Goal: Transaction & Acquisition: Download file/media

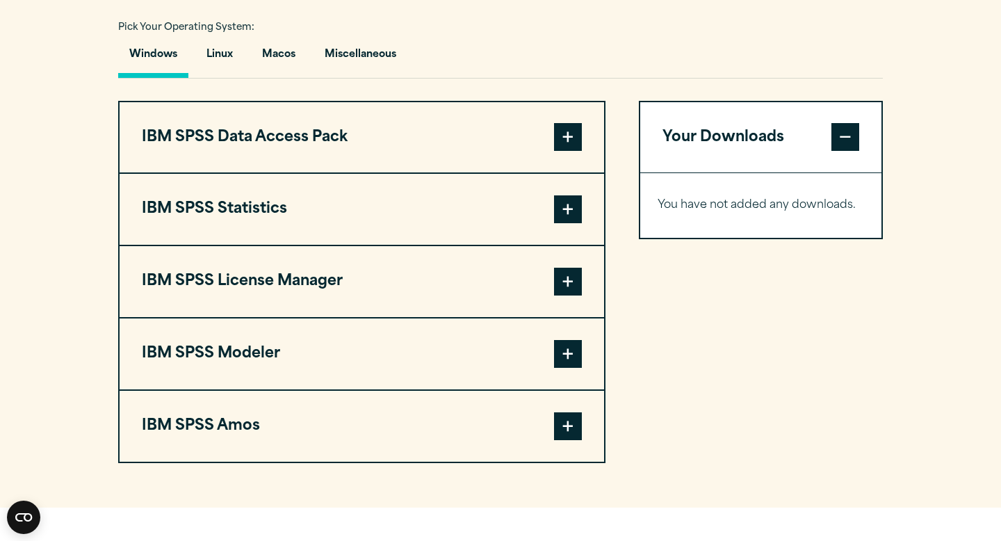
scroll to position [1029, 0]
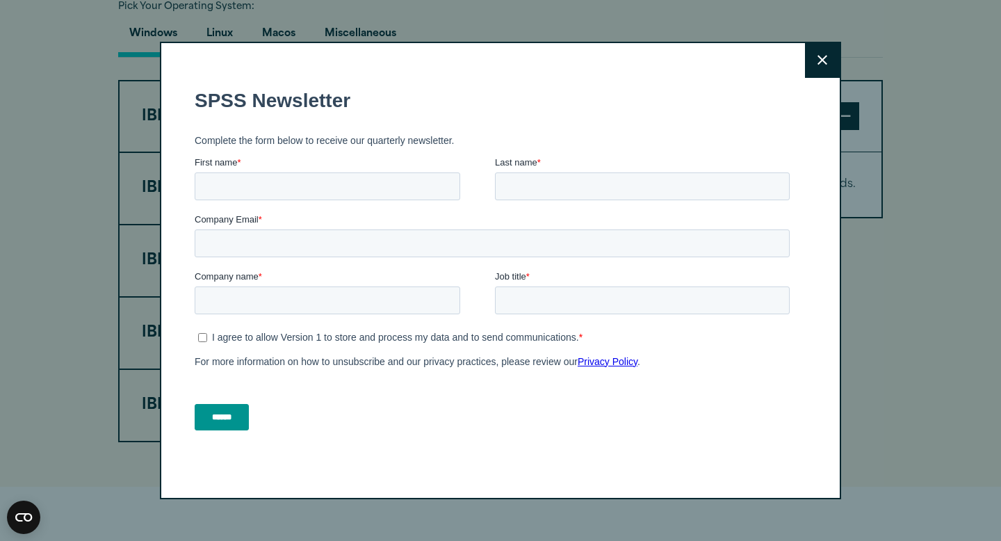
click at [823, 58] on icon at bounding box center [822, 61] width 10 height 10
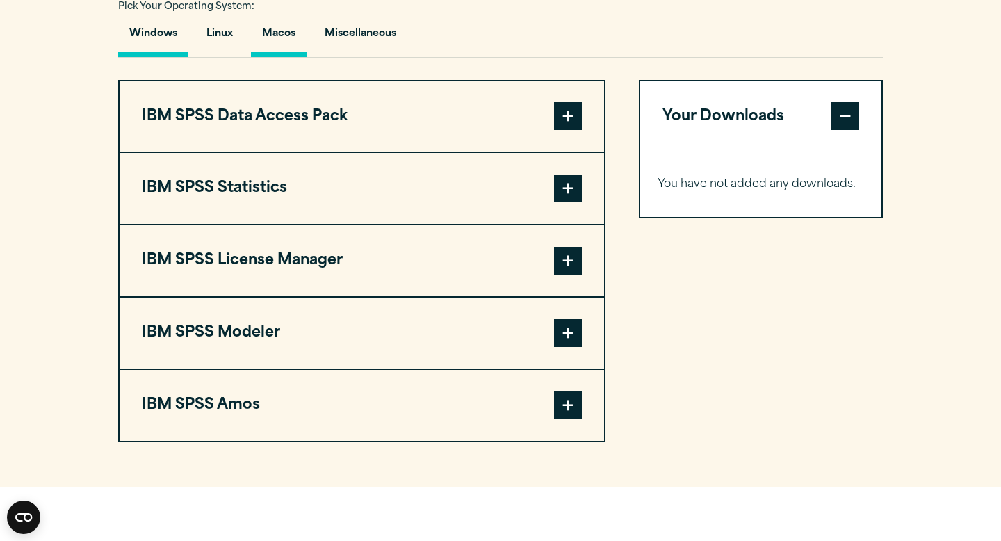
click at [277, 57] on button "Macos" at bounding box center [279, 37] width 56 height 40
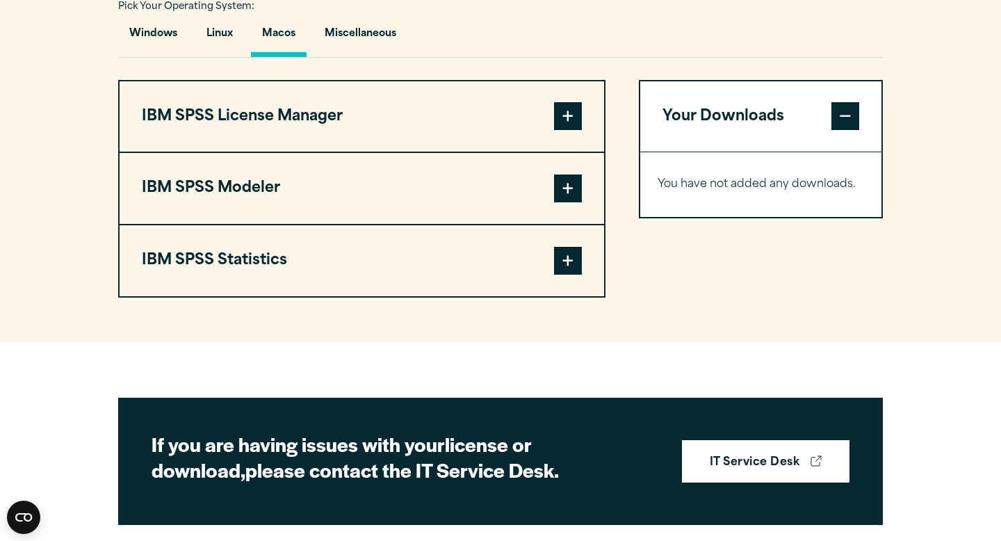
click at [589, 277] on button "IBM SPSS Statistics" at bounding box center [362, 260] width 484 height 71
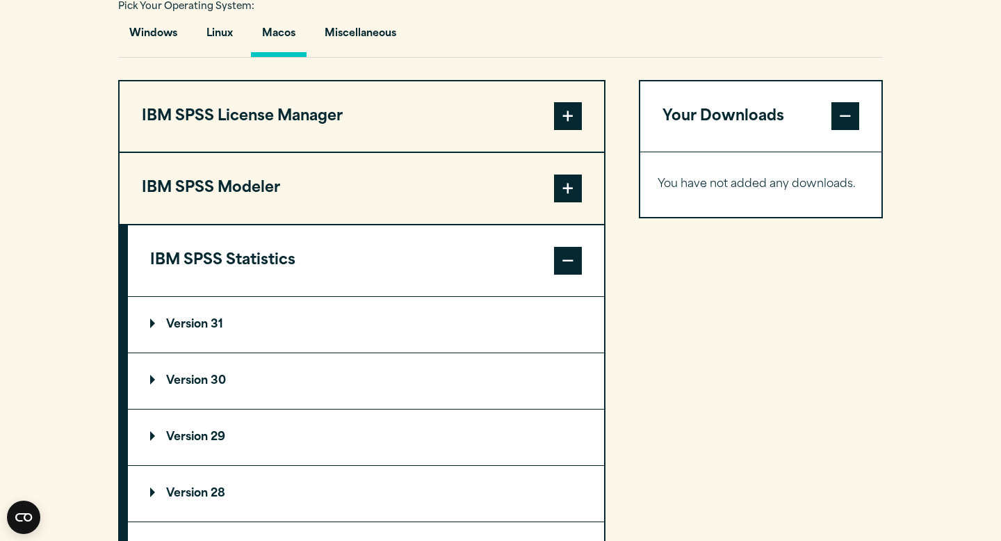
click at [241, 409] on summary "Version 30" at bounding box center [366, 381] width 476 height 56
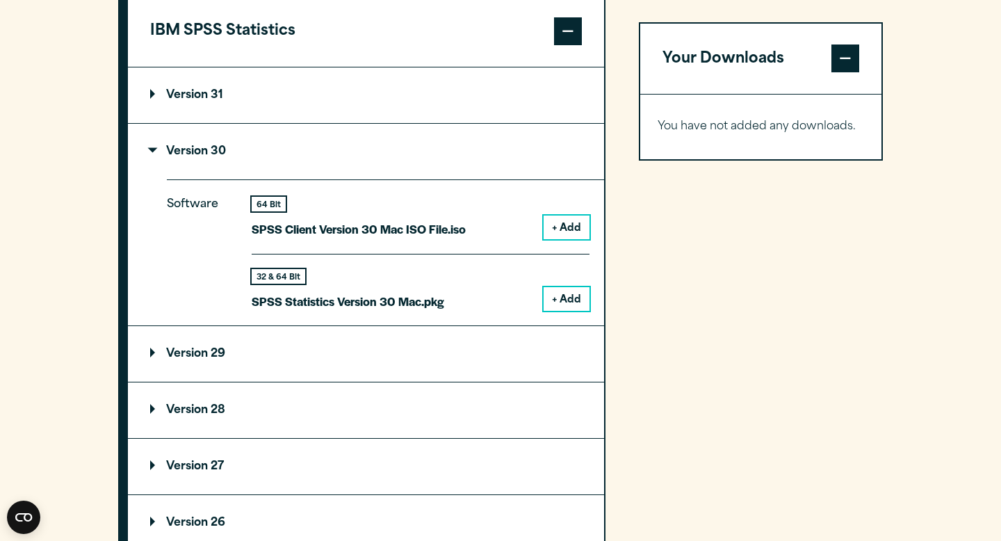
scroll to position [1279, 0]
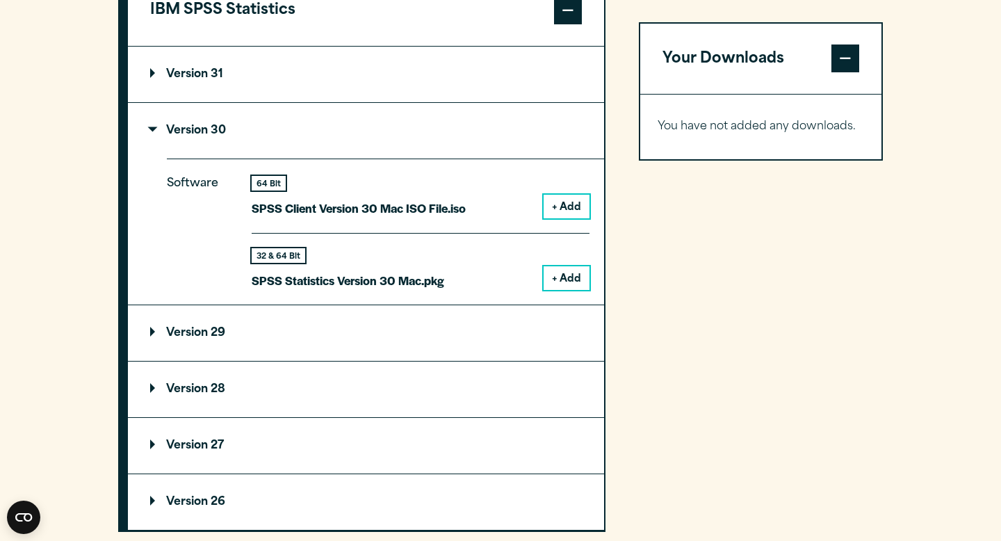
click at [560, 290] on button "+ Add" at bounding box center [567, 278] width 46 height 24
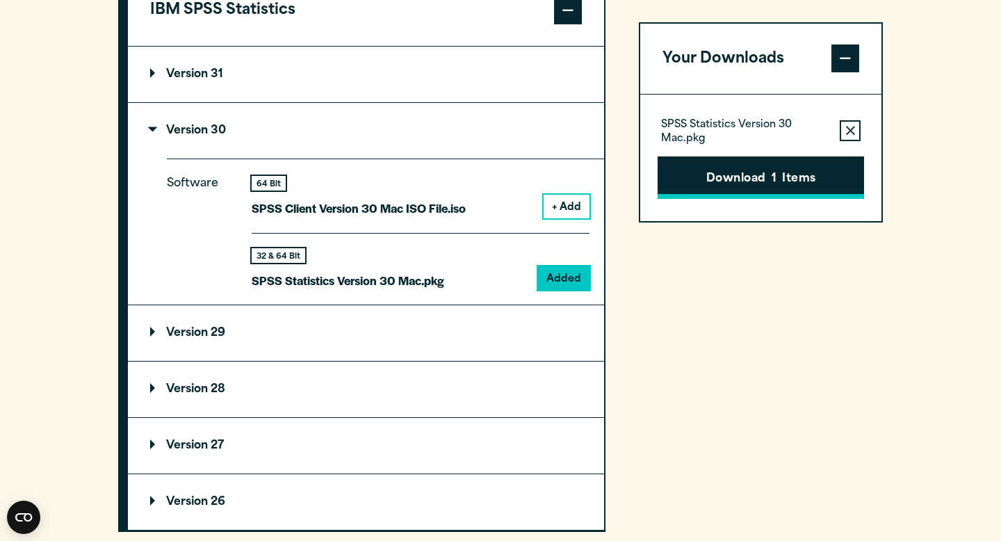
click at [746, 176] on button "Download 1 Items" at bounding box center [761, 177] width 206 height 43
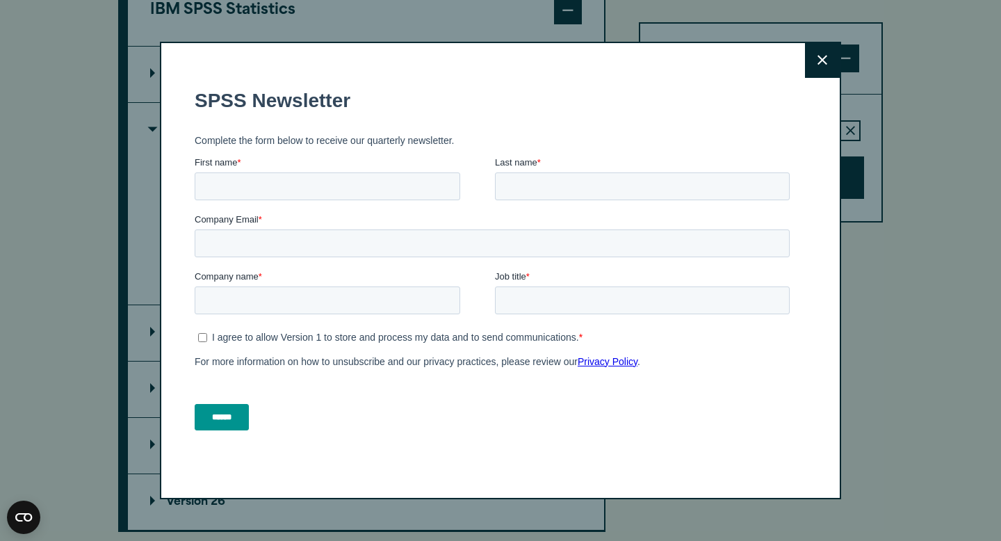
click at [824, 57] on icon at bounding box center [822, 60] width 10 height 10
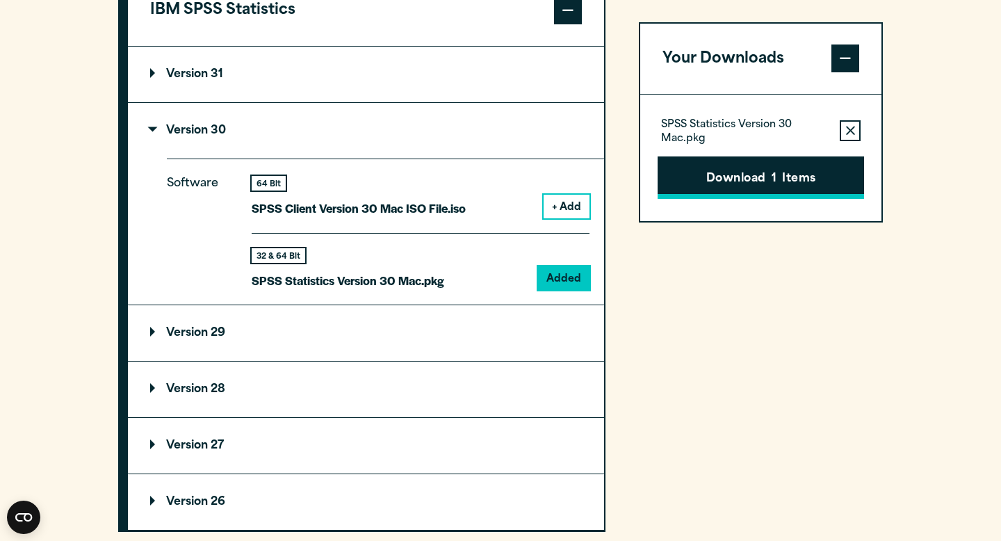
click at [723, 182] on button "Download 1 Items" at bounding box center [761, 177] width 206 height 43
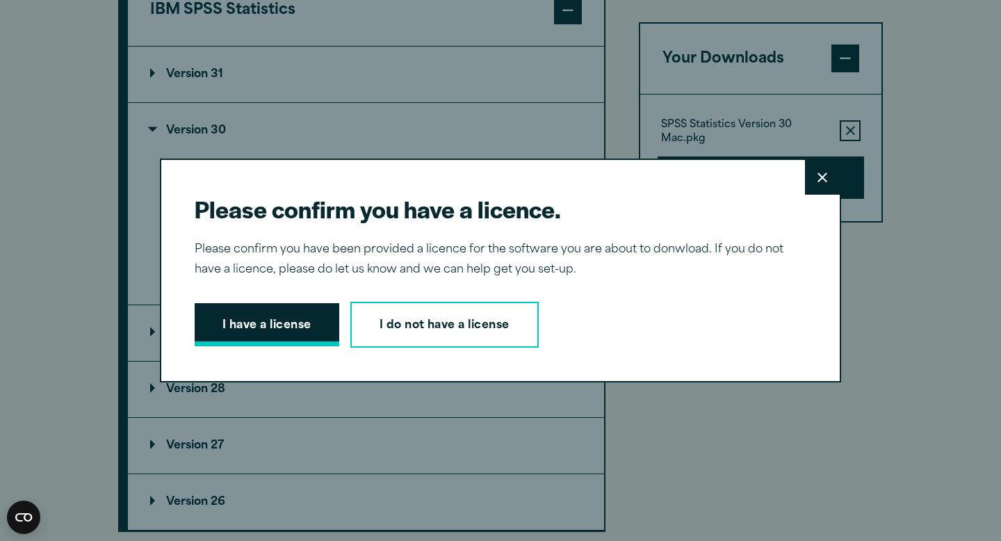
click at [313, 335] on button "I have a license" at bounding box center [267, 324] width 145 height 43
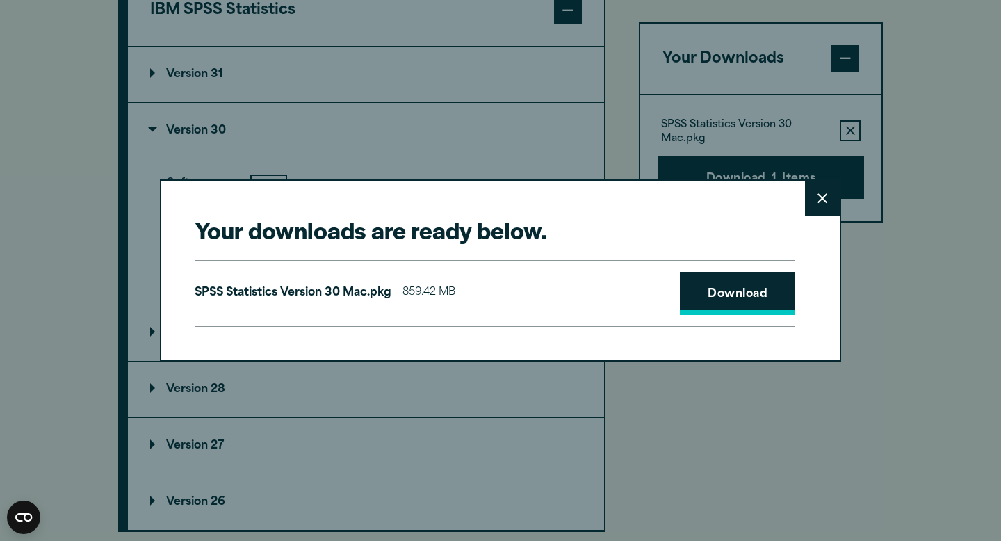
click at [704, 302] on link "Download" at bounding box center [737, 293] width 115 height 43
